Goal: Task Accomplishment & Management: Manage account settings

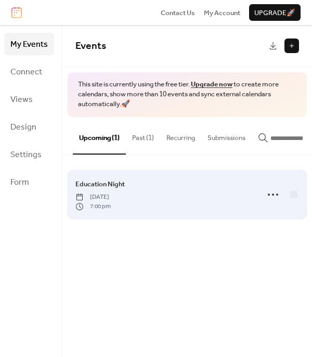
click at [111, 199] on span "[DATE]" at bounding box center [92, 196] width 35 height 9
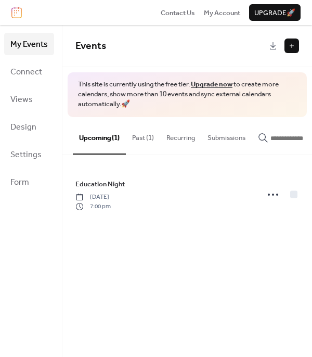
click at [142, 136] on button "Past (1)" at bounding box center [143, 135] width 34 height 36
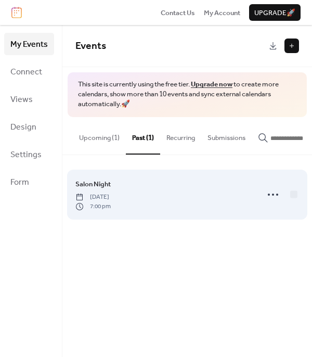
click at [109, 196] on span "Thursday, October 2, 2025" at bounding box center [92, 196] width 35 height 9
click at [274, 197] on icon at bounding box center [273, 194] width 17 height 17
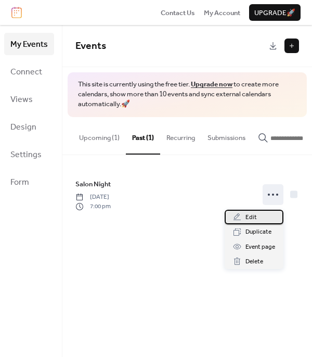
click at [263, 216] on div "Edit" at bounding box center [254, 217] width 59 height 15
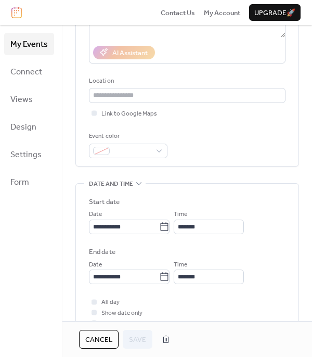
scroll to position [208, 0]
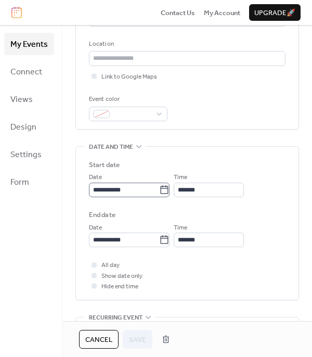
click at [169, 190] on icon at bounding box center [164, 190] width 10 height 10
click at [159, 190] on input "**********" at bounding box center [124, 190] width 70 height 15
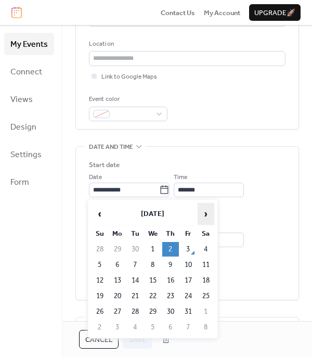
click at [206, 211] on span "›" at bounding box center [206, 213] width 16 height 21
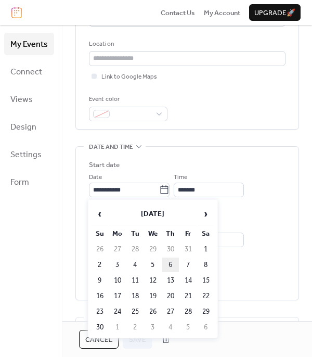
click at [169, 265] on td "6" at bounding box center [170, 264] width 17 height 15
type input "**********"
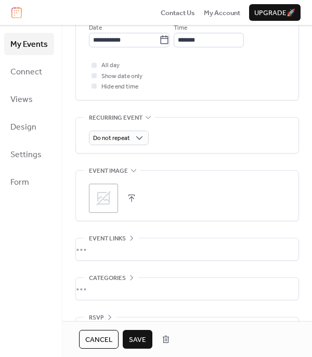
scroll to position [416, 0]
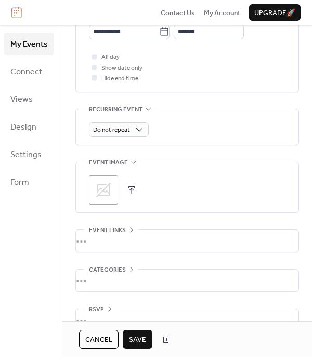
click at [143, 338] on span "Save" at bounding box center [137, 339] width 17 height 10
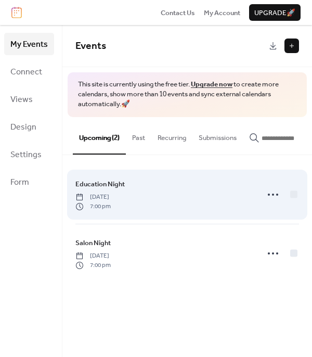
click at [102, 188] on span "Education Night" at bounding box center [99, 184] width 49 height 10
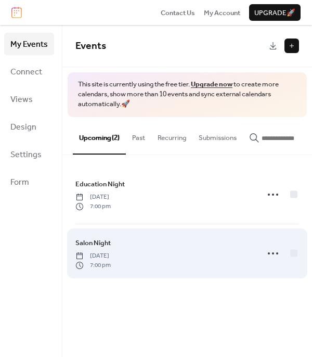
click at [247, 259] on div "Salon Night [DATE] 7:00 pm" at bounding box center [163, 253] width 177 height 32
click at [273, 257] on icon at bounding box center [273, 253] width 17 height 17
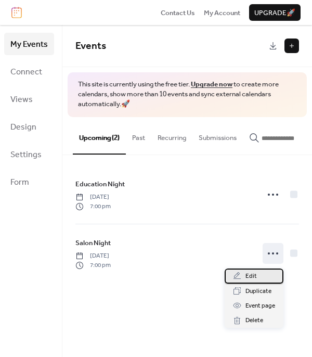
click at [245, 276] on span "Edit" at bounding box center [250, 276] width 11 height 10
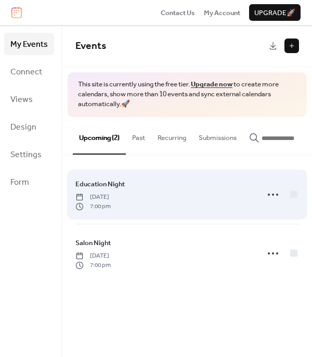
click at [111, 186] on span "Education Night" at bounding box center [99, 184] width 49 height 10
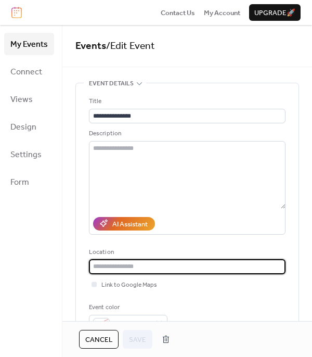
click at [100, 266] on input "text" at bounding box center [187, 266] width 197 height 15
click at [106, 269] on input "text" at bounding box center [187, 266] width 197 height 15
paste input "**********"
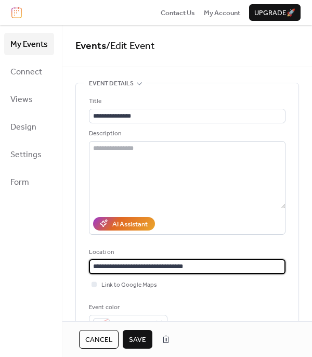
type input "**********"
click at [249, 288] on div "Link to Google Maps" at bounding box center [187, 284] width 197 height 10
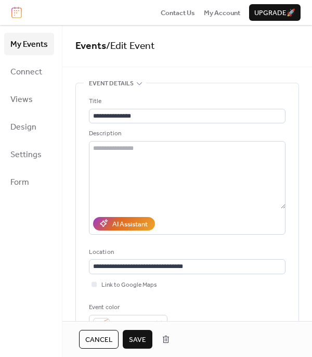
click at [137, 341] on span "Save" at bounding box center [137, 339] width 17 height 10
